Goal: Navigation & Orientation: Find specific page/section

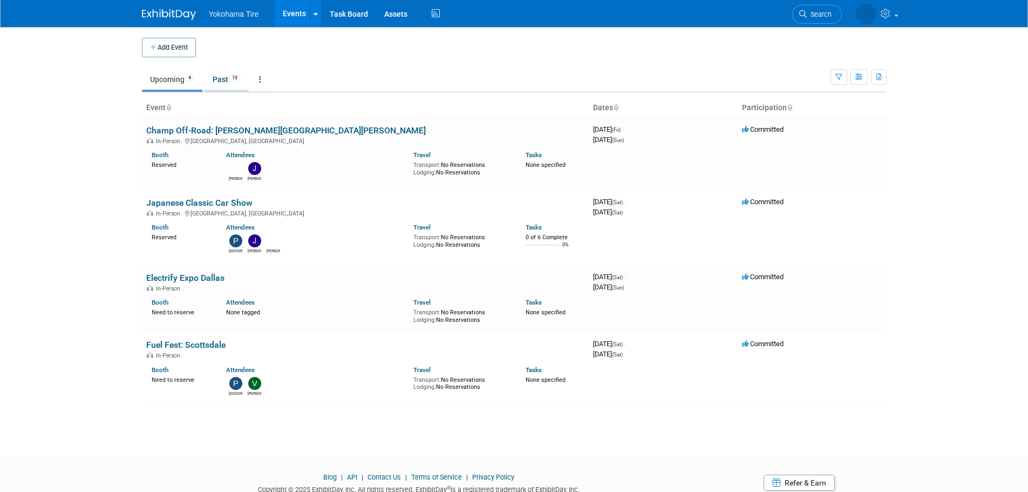
click at [235, 79] on span "19" at bounding box center [235, 78] width 12 height 8
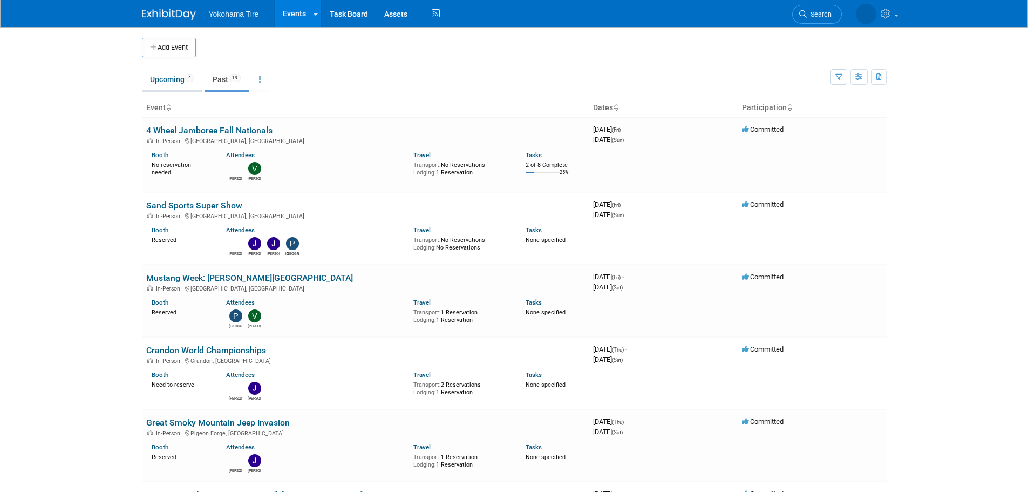
click at [187, 77] on span "4" at bounding box center [189, 78] width 9 height 8
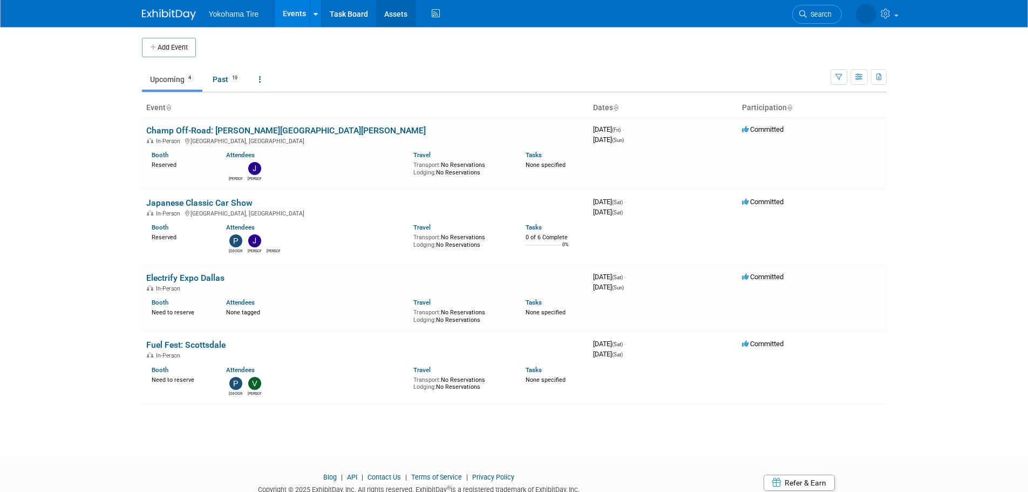
drag, startPoint x: 391, startPoint y: 8, endPoint x: 383, endPoint y: 7, distance: 7.6
click at [391, 8] on link "Assets" at bounding box center [395, 13] width 39 height 27
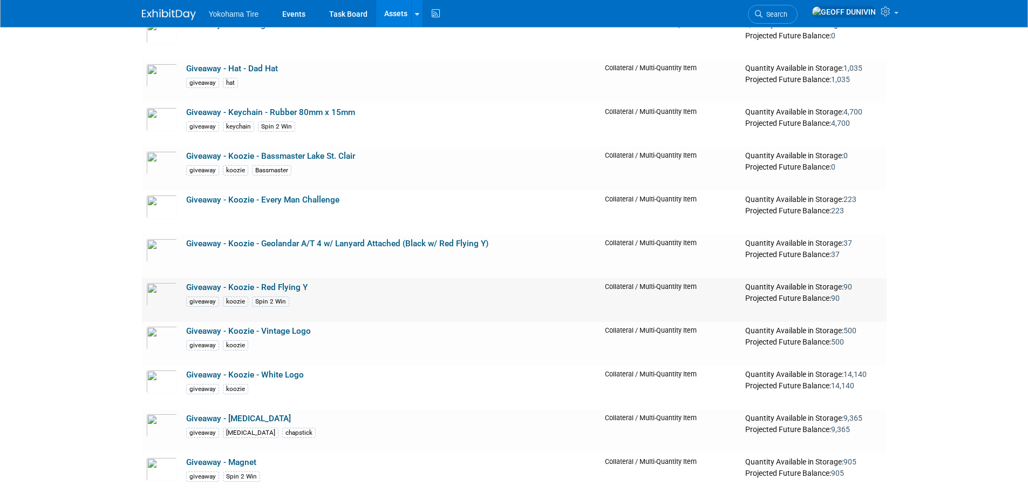
scroll to position [7665, 0]
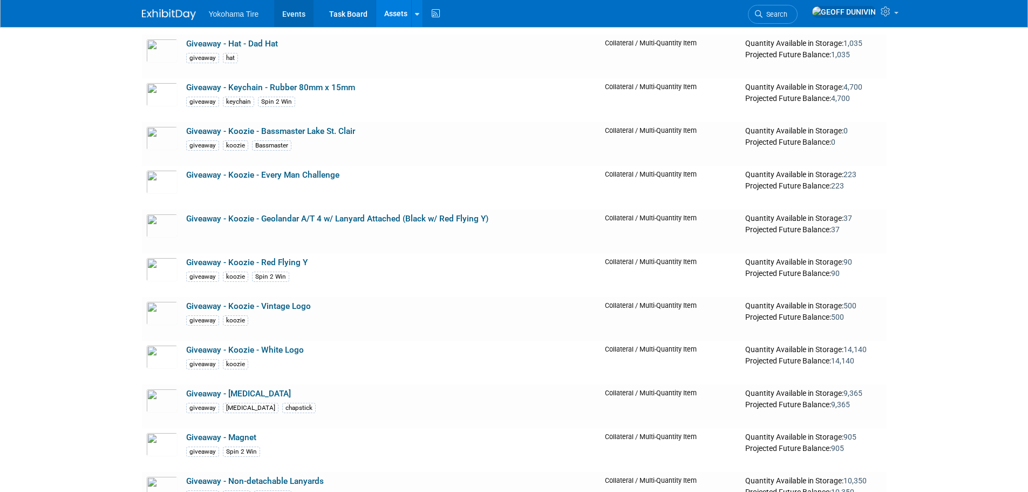
click at [287, 9] on link "Events" at bounding box center [293, 13] width 39 height 27
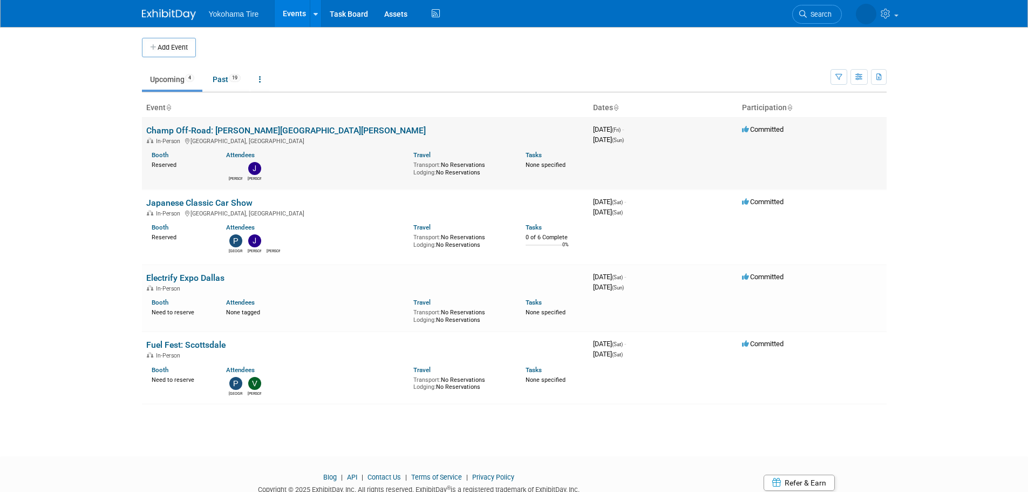
click at [259, 129] on link "Champ Off-Road: [PERSON_NAME][GEOGRAPHIC_DATA][PERSON_NAME]" at bounding box center [286, 130] width 280 height 10
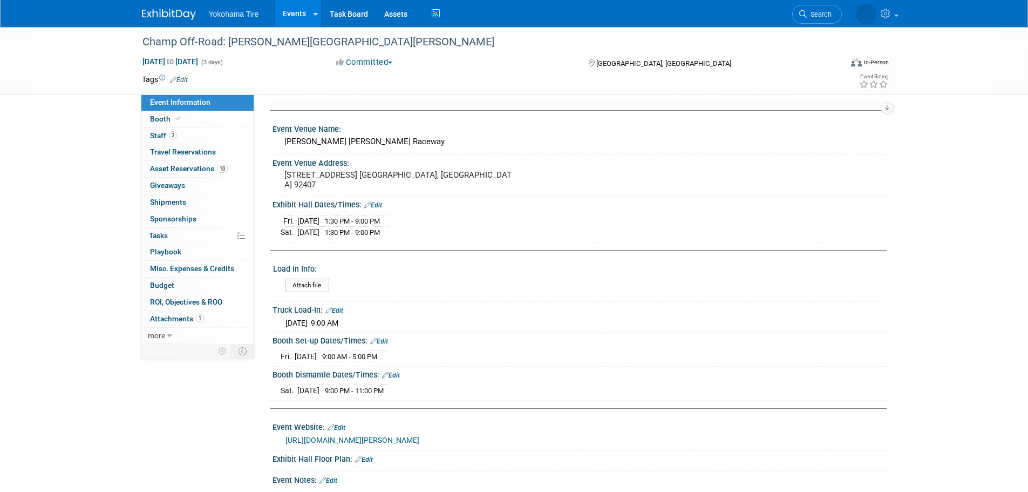
scroll to position [218, 0]
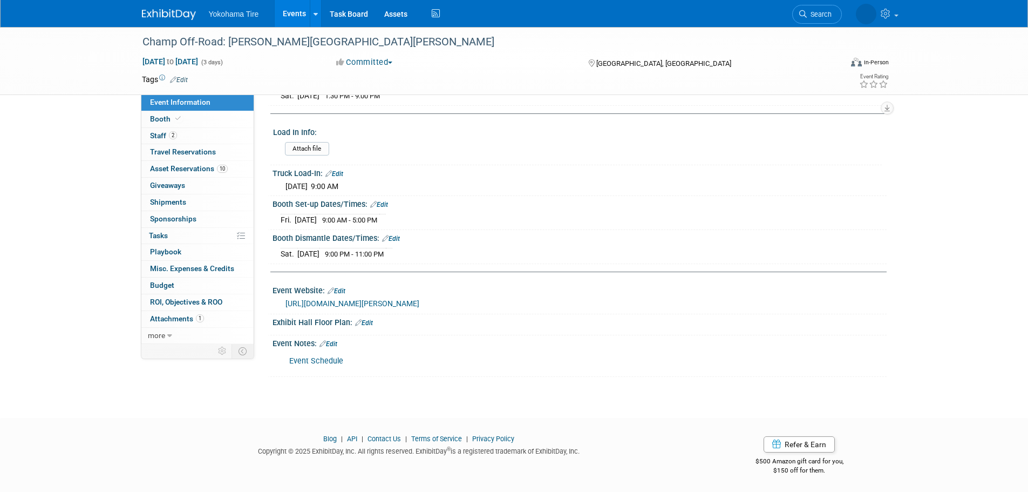
click at [323, 354] on div "Event Schedule" at bounding box center [525, 361] width 486 height 22
click at [324, 358] on link "Event Schedule" at bounding box center [316, 360] width 54 height 9
